Goal: Task Accomplishment & Management: Complete application form

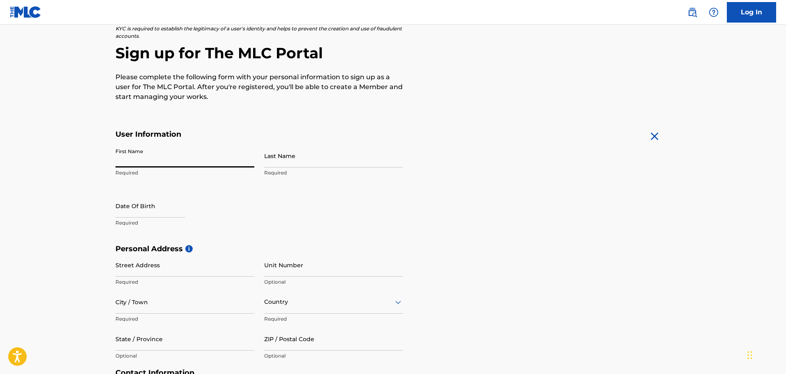
type input "[PERSON_NAME]"
type input "Varagona"
type input "[STREET_ADDRESS]"
type input "Saint Louis"
type input "[GEOGRAPHIC_DATA]"
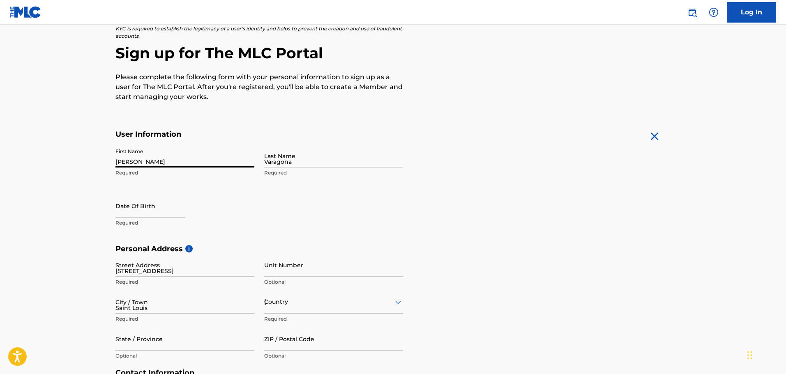
type input "MO"
type input "63139-2530"
type input "314"
type input "2659923"
type input "[EMAIL_ADDRESS][DOMAIN_NAME]"
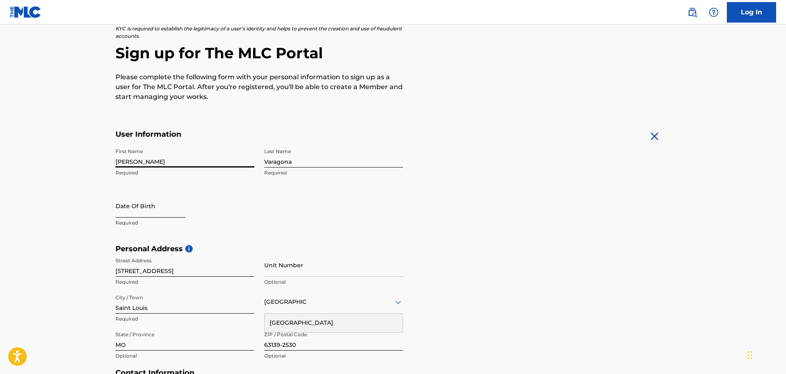
select select "8"
select select "2025"
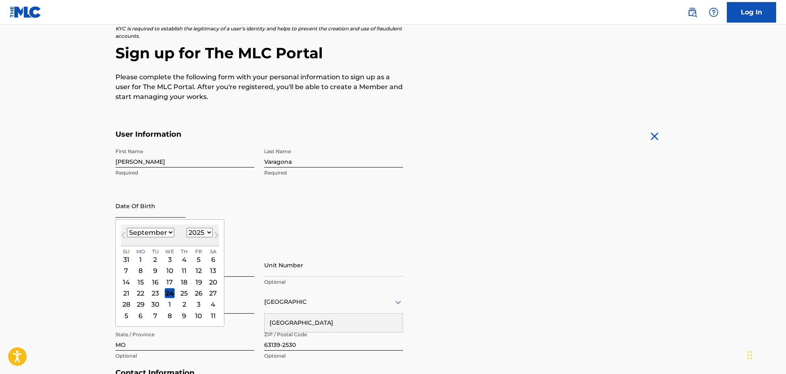
click at [152, 202] on input "text" at bounding box center [150, 205] width 70 height 23
type input "[DATE]"
click at [275, 215] on div "First Name [PERSON_NAME] Required Last Name [PERSON_NAME] Required Date Of Birt…" at bounding box center [259, 194] width 288 height 100
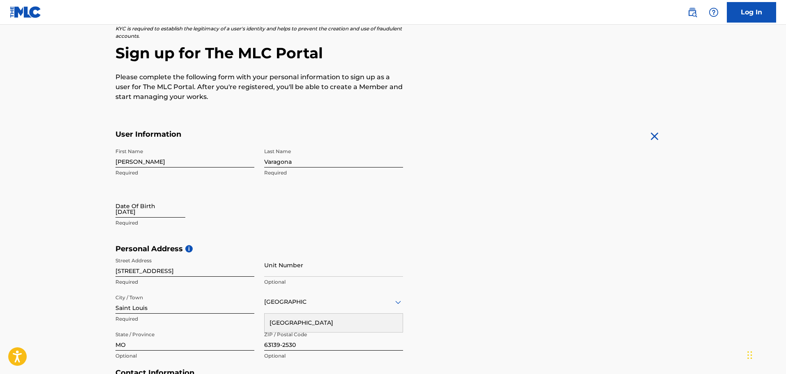
click at [157, 214] on input "[DATE]" at bounding box center [150, 205] width 70 height 23
select select "8"
select select "2025"
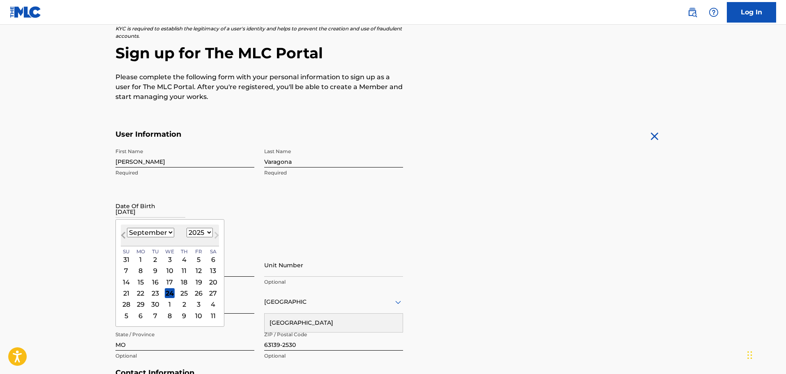
click at [120, 235] on button "Previous Month" at bounding box center [123, 236] width 13 height 13
click at [144, 234] on select "January February March April May June July August September October November De…" at bounding box center [150, 232] width 47 height 9
select select "10"
click at [127, 228] on select "January February March April May June July August September October November De…" at bounding box center [150, 232] width 47 height 9
click at [201, 235] on select "1899 1900 1901 1902 1903 1904 1905 1906 1907 1908 1909 1910 1911 1912 1913 1914…" at bounding box center [200, 232] width 26 height 9
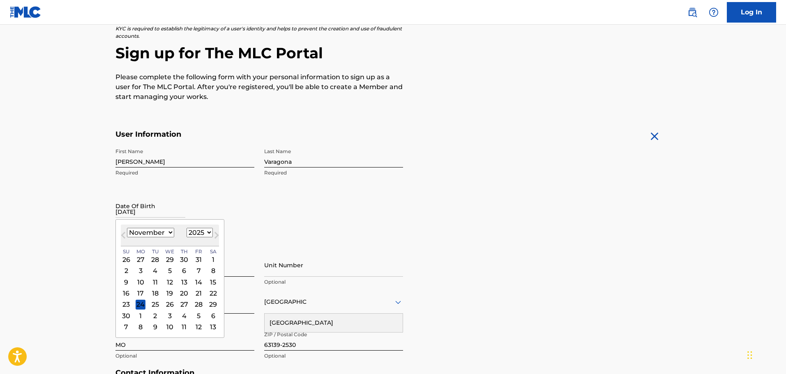
select select "1980"
click at [187, 228] on select "1899 1900 1901 1902 1903 1904 1905 1906 1907 1908 1909 1910 1911 1912 1913 1914…" at bounding box center [200, 232] width 26 height 9
click at [173, 302] on div "26" at bounding box center [170, 305] width 10 height 10
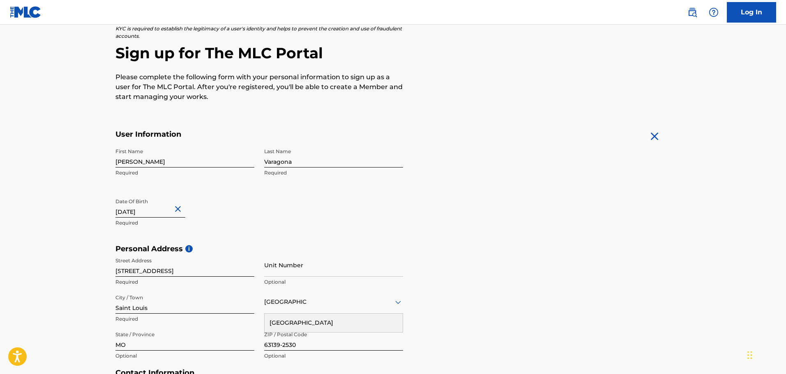
click at [456, 258] on div "Personal Address i Street Address [STREET_ADDRESS] Required Unit Number Optiona…" at bounding box center [392, 306] width 555 height 124
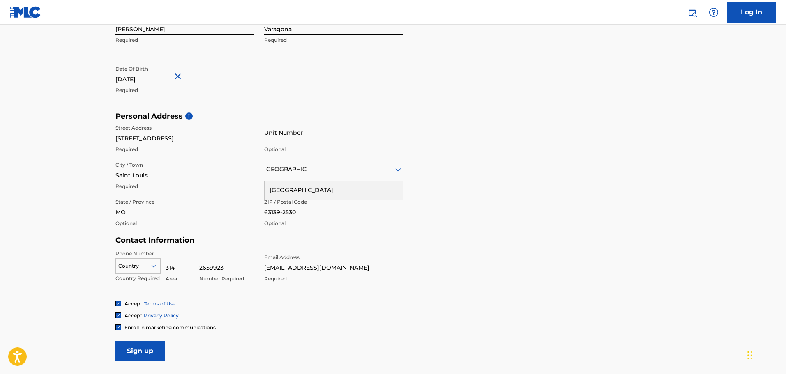
scroll to position [227, 0]
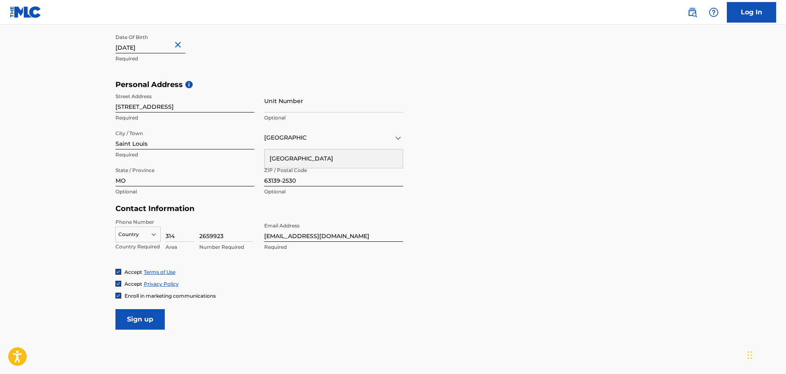
click at [304, 155] on div "[GEOGRAPHIC_DATA]" at bounding box center [334, 159] width 138 height 18
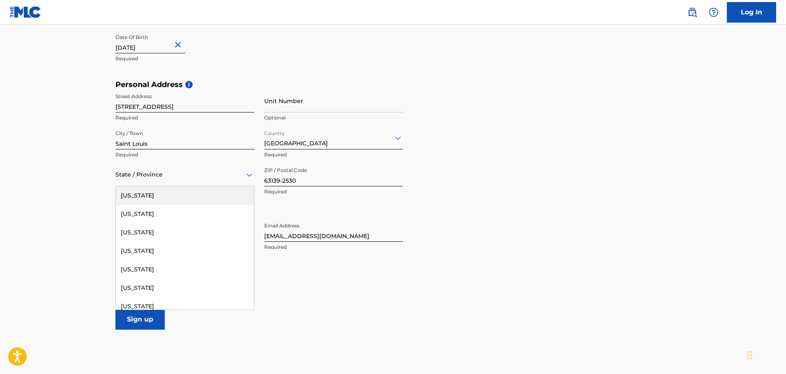
click at [185, 177] on div at bounding box center [184, 175] width 139 height 10
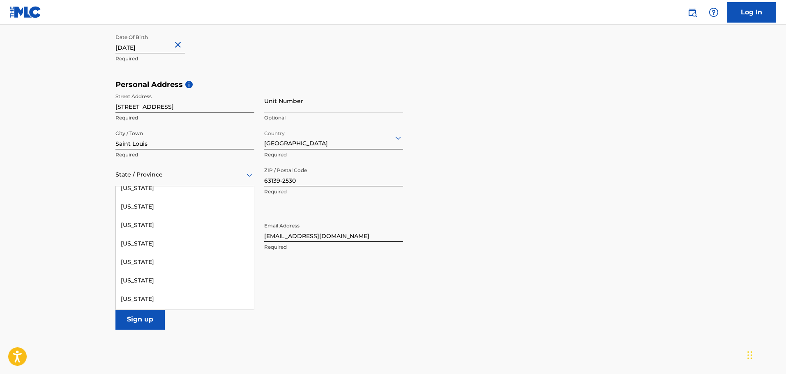
scroll to position [493, 0]
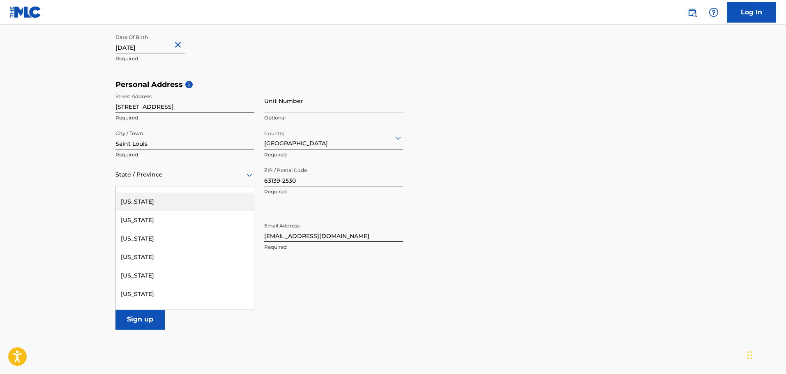
click at [145, 206] on div "[US_STATE]" at bounding box center [185, 202] width 138 height 18
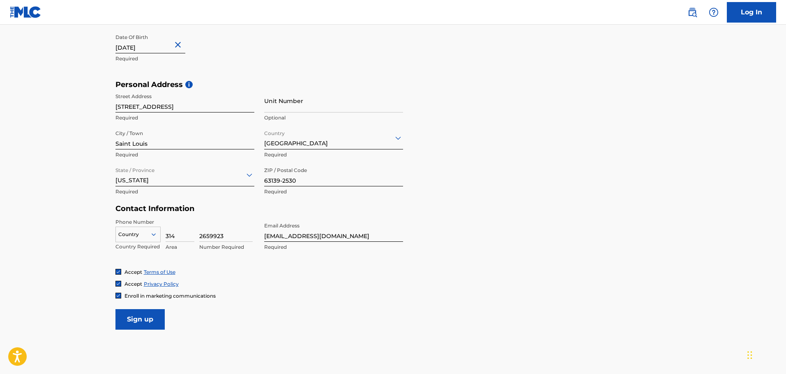
click at [523, 251] on form "User Information First Name [PERSON_NAME] Required Last Name [PERSON_NAME] Requ…" at bounding box center [392, 147] width 555 height 364
click at [142, 235] on div at bounding box center [138, 234] width 44 height 9
click at [141, 250] on div "US, [GEOGRAPHIC_DATA] +1" at bounding box center [138, 255] width 44 height 32
click at [479, 304] on form "User Information First Name [PERSON_NAME] Required Last Name [PERSON_NAME] Requ…" at bounding box center [392, 147] width 555 height 364
click at [117, 295] on img at bounding box center [118, 295] width 5 height 5
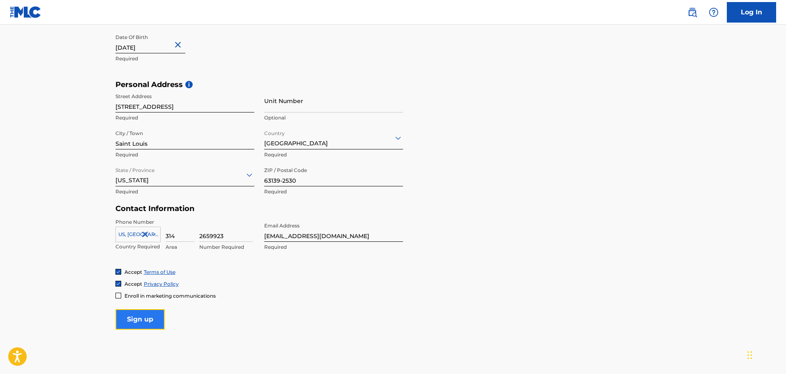
click at [140, 325] on input "Sign up" at bounding box center [139, 319] width 49 height 21
